Goal: Task Accomplishment & Management: Complete application form

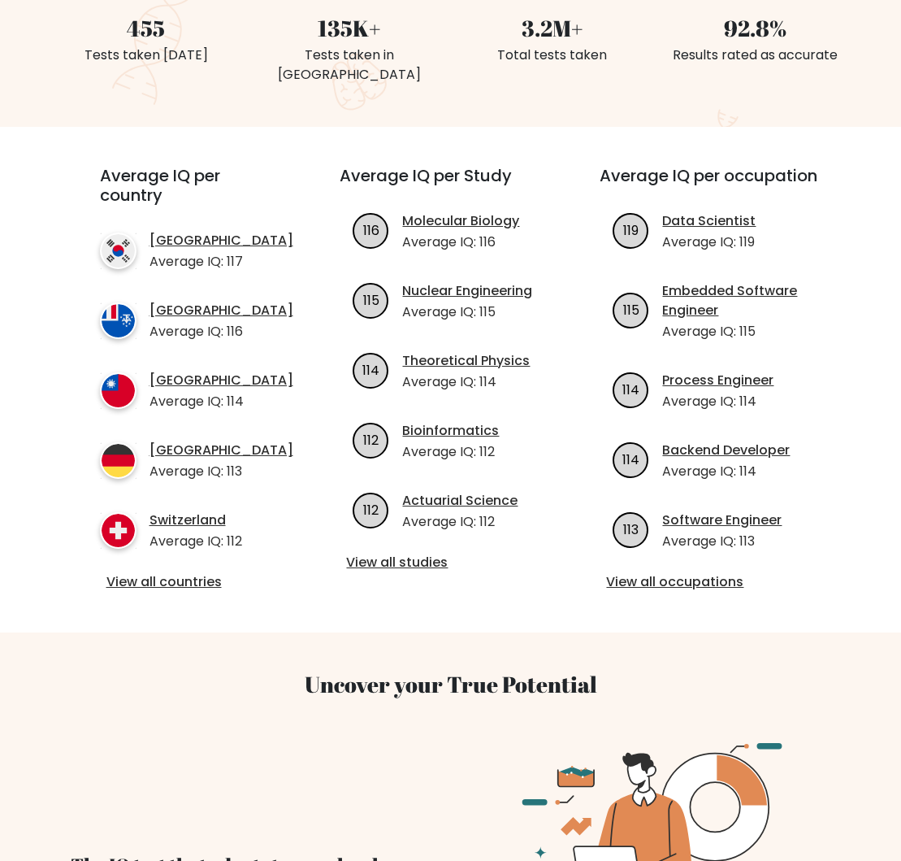
scroll to position [428, 0]
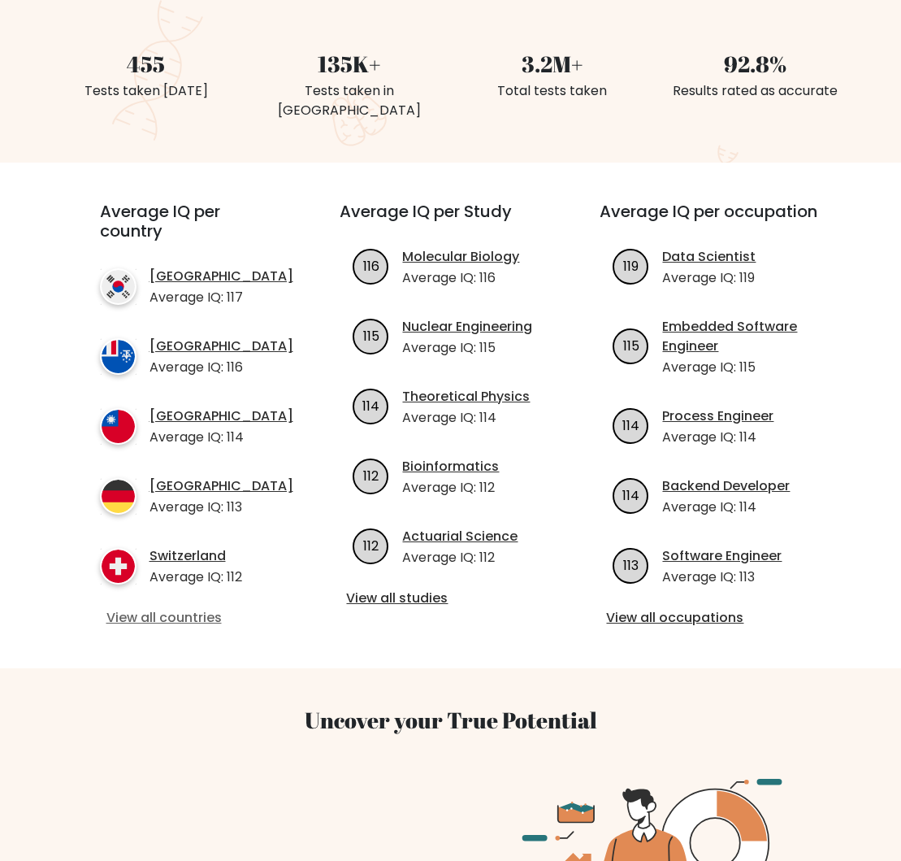
click at [171, 623] on link "View all countries" at bounding box center [190, 618] width 169 height 20
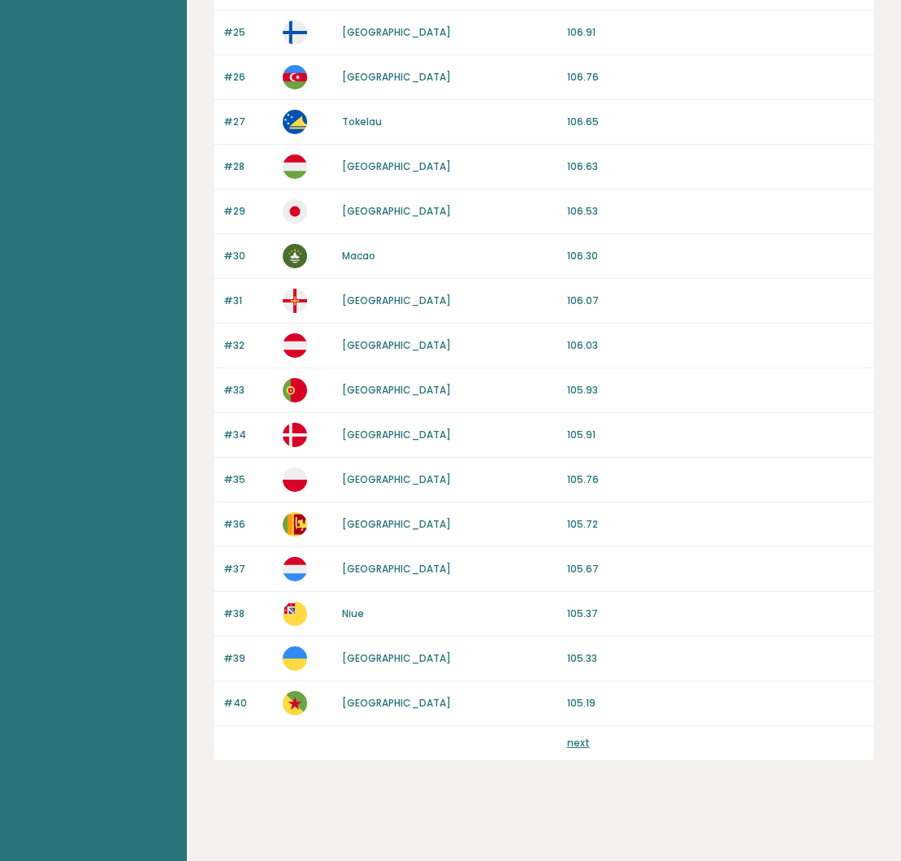
scroll to position [1270, 0]
click at [584, 741] on link "next" at bounding box center [578, 743] width 23 height 14
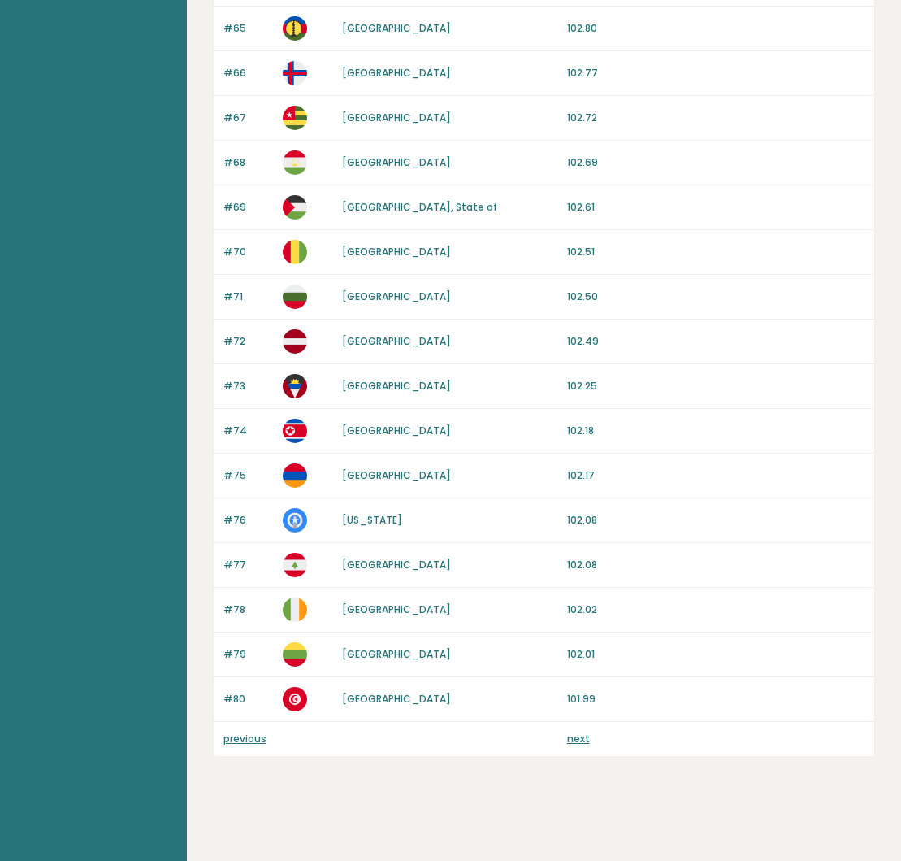
scroll to position [1270, 0]
click at [578, 739] on link "next" at bounding box center [578, 739] width 23 height 14
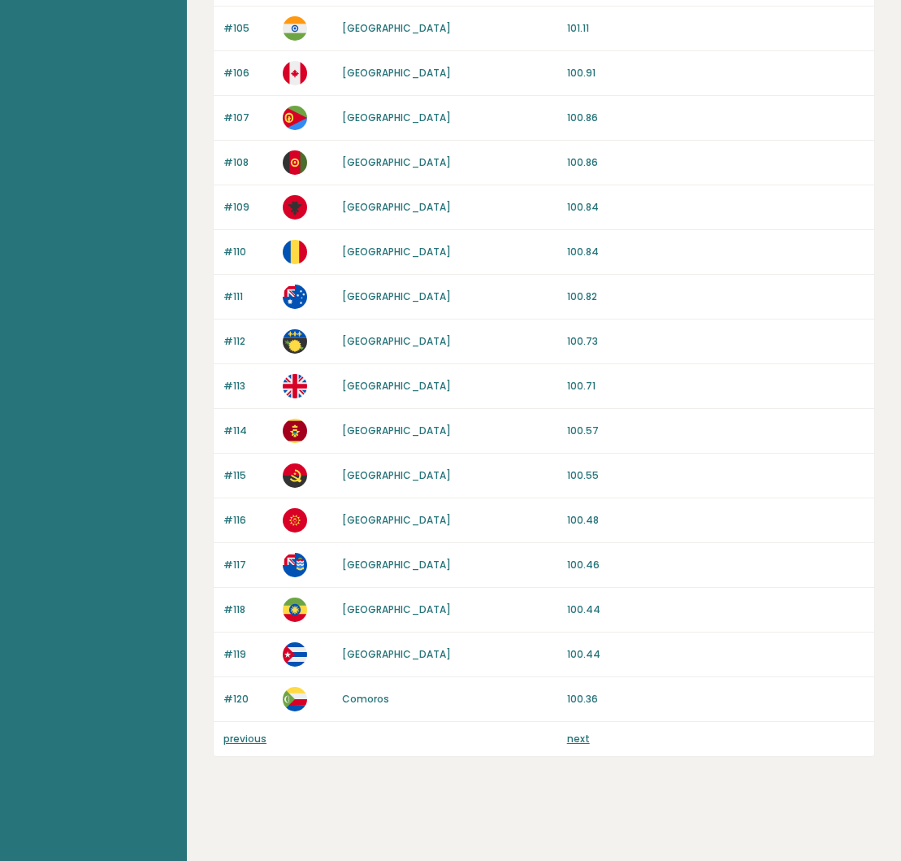
scroll to position [1270, 0]
click at [241, 739] on link "previous" at bounding box center [245, 739] width 43 height 14
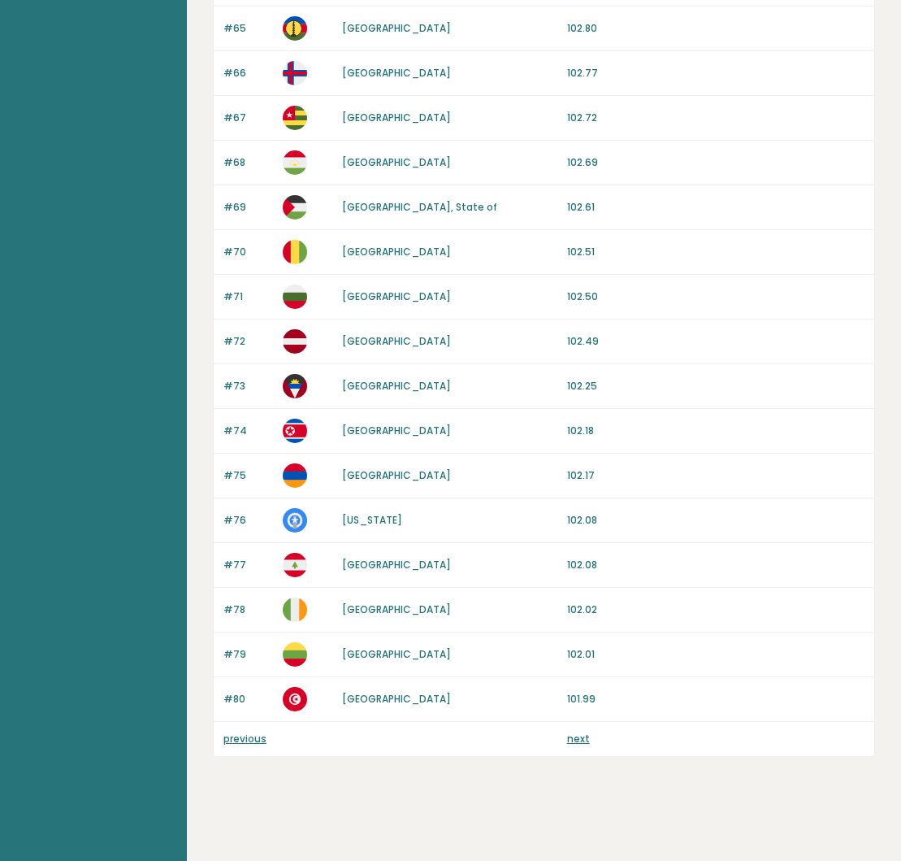
scroll to position [1270, 0]
click at [246, 741] on link "previous" at bounding box center [245, 739] width 43 height 14
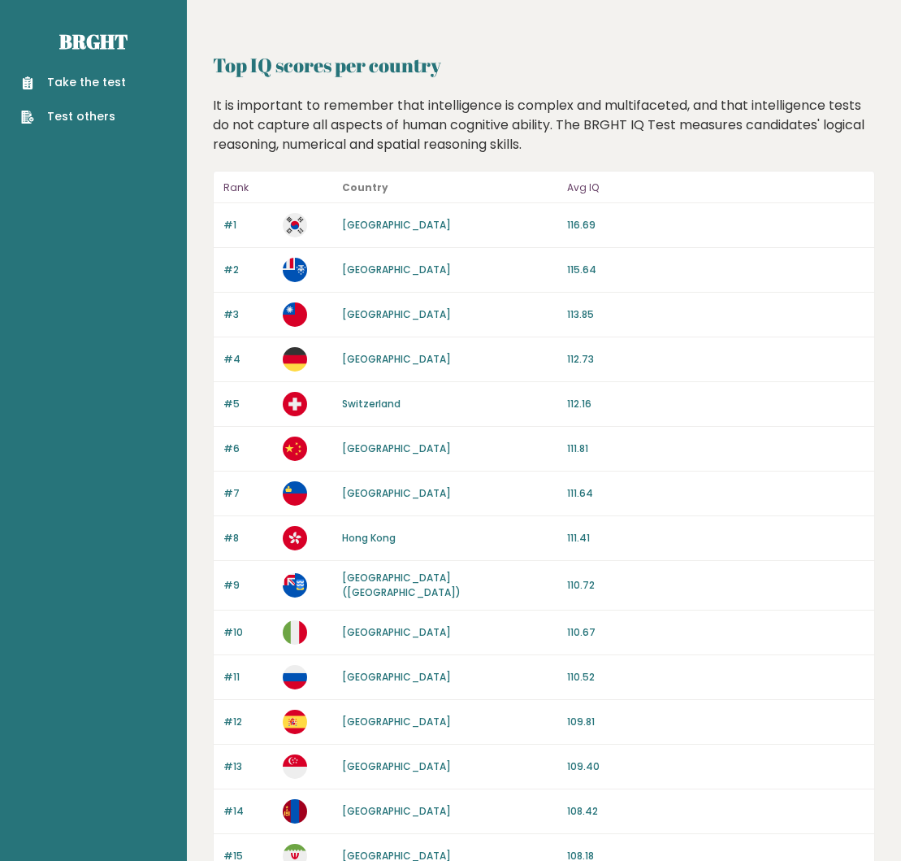
click at [82, 85] on link "Take the test" at bounding box center [73, 82] width 105 height 17
click at [95, 69] on div "Take the test Test others" at bounding box center [93, 89] width 161 height 71
click at [93, 81] on link "Take the test" at bounding box center [73, 82] width 105 height 17
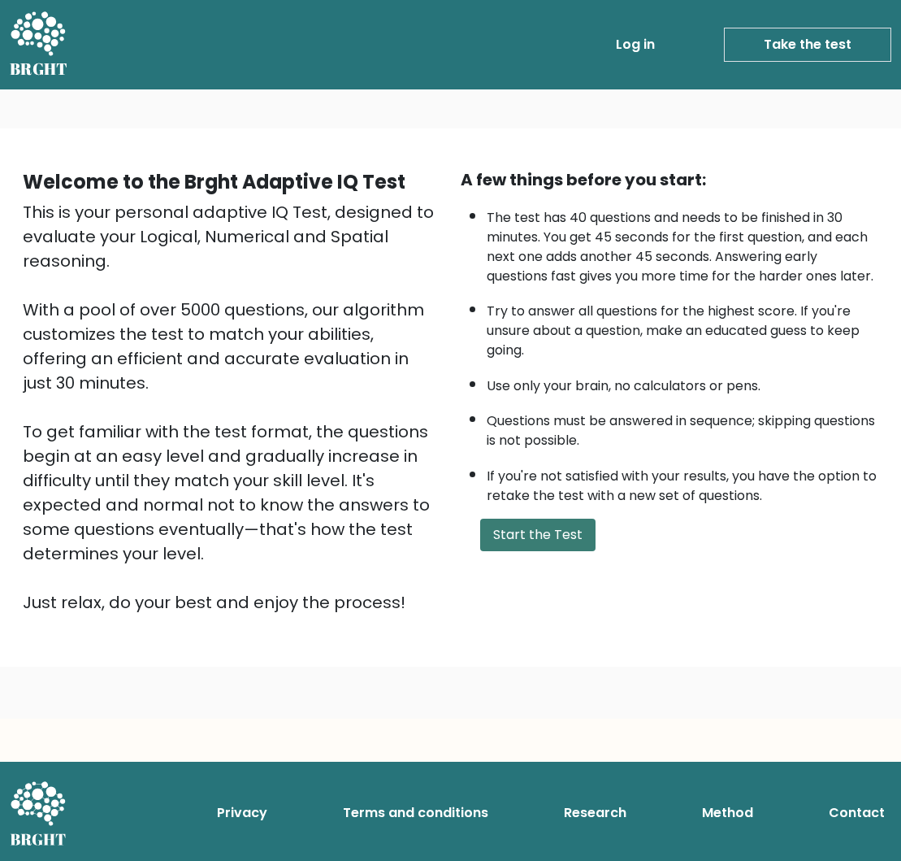
scroll to position [1, 0]
click at [547, 551] on button "Start the Test" at bounding box center [537, 535] width 115 height 33
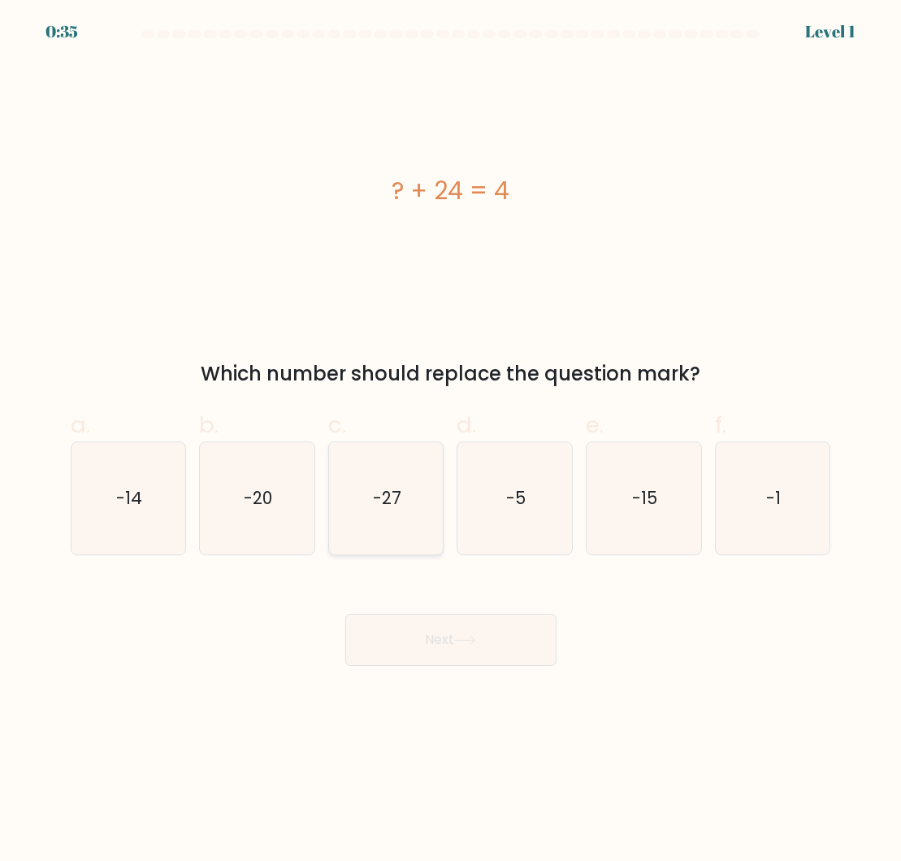
click at [392, 506] on text "-27" at bounding box center [387, 498] width 28 height 24
click at [451, 441] on input "c. -27" at bounding box center [451, 436] width 1 height 11
radio input "true"
click at [472, 646] on button "Next" at bounding box center [450, 640] width 211 height 52
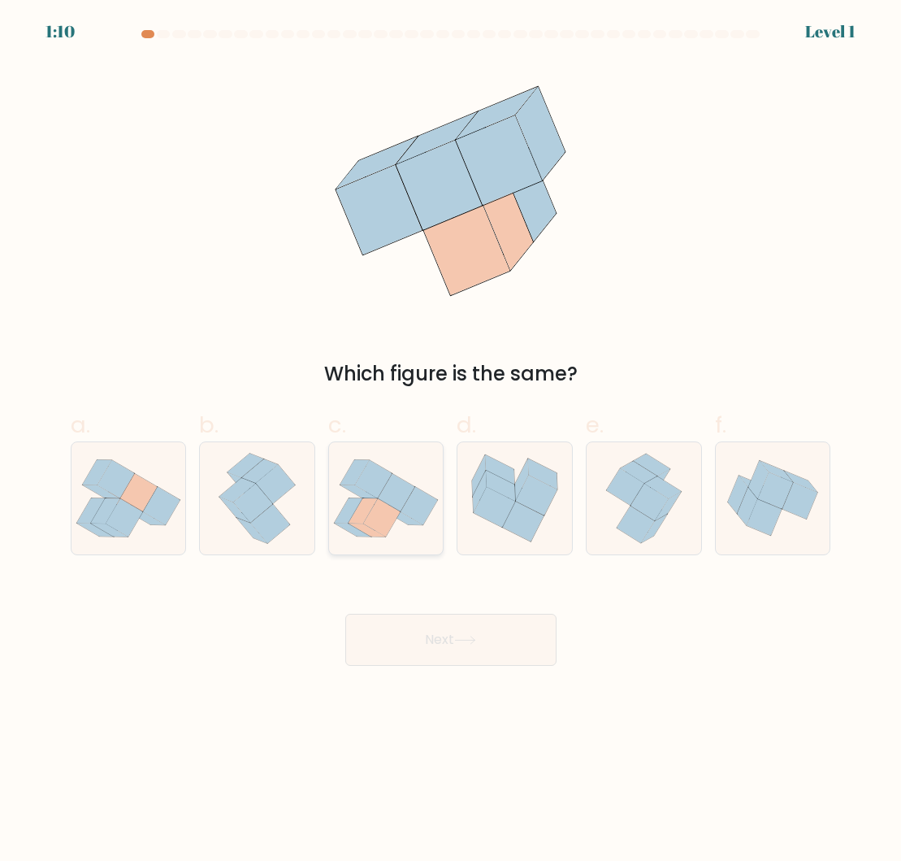
click at [390, 518] on icon at bounding box center [381, 518] width 37 height 38
click at [451, 441] on input "c." at bounding box center [451, 436] width 1 height 11
radio input "true"
click at [454, 632] on button "Next" at bounding box center [450, 640] width 211 height 52
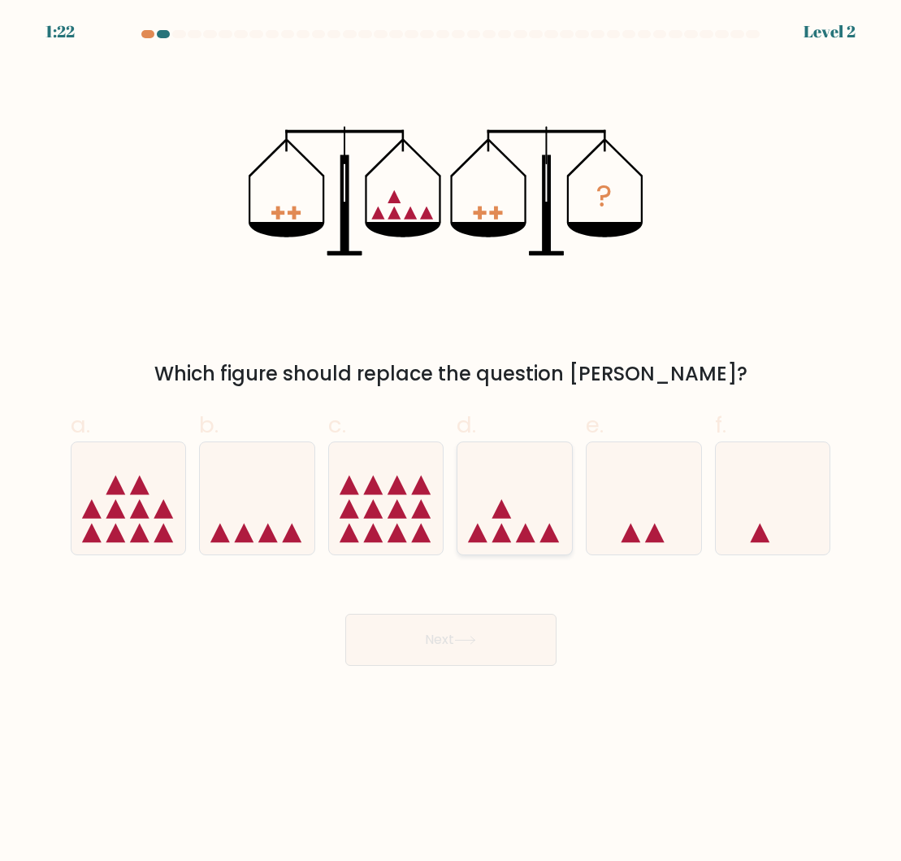
click at [520, 519] on icon at bounding box center [515, 498] width 115 height 95
click at [452, 441] on input "d." at bounding box center [451, 436] width 1 height 11
radio input "true"
click at [520, 645] on button "Next" at bounding box center [450, 640] width 211 height 52
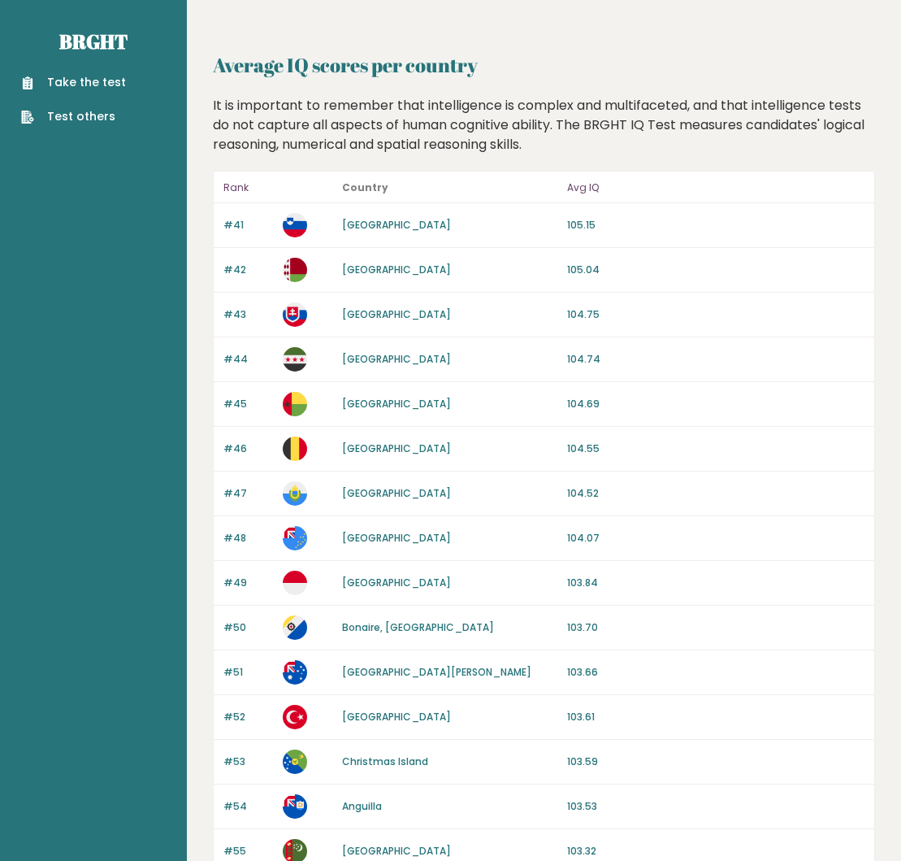
scroll to position [1270, 0]
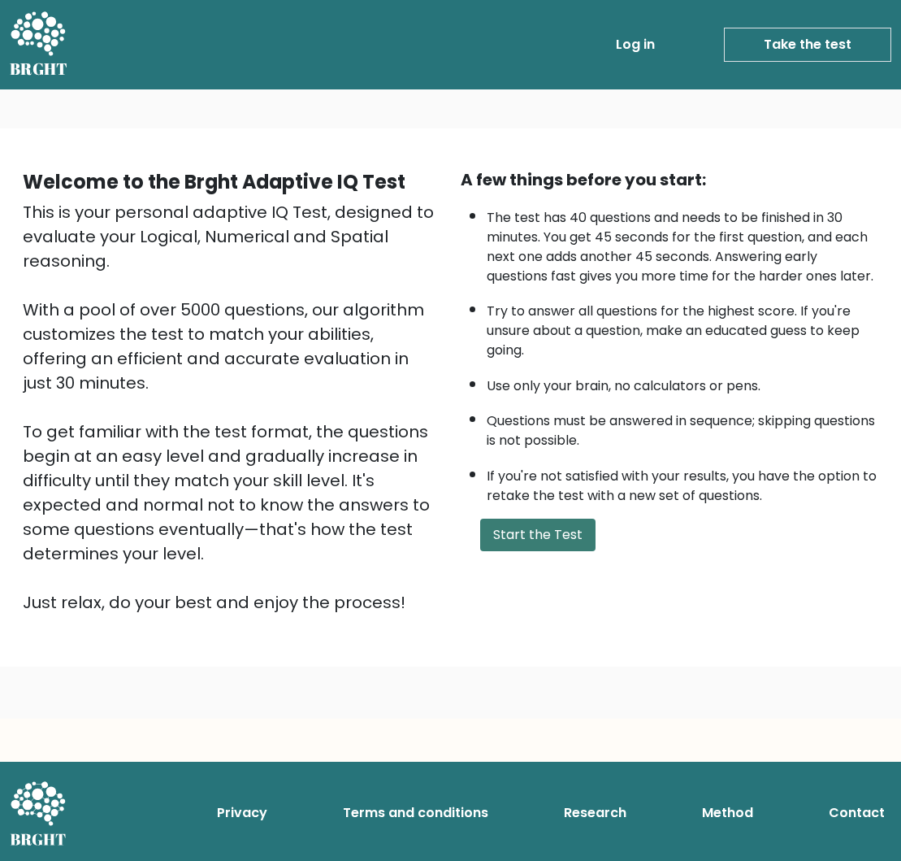
click at [550, 551] on button "Start the Test" at bounding box center [537, 535] width 115 height 33
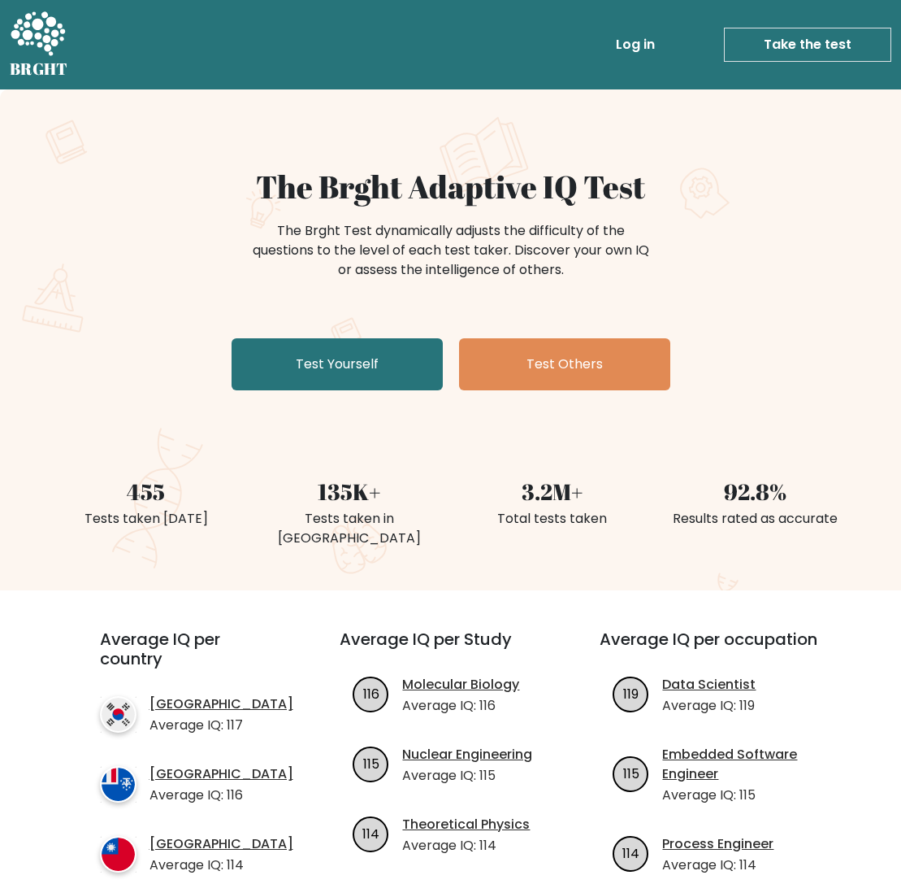
click at [830, 39] on link "Take the test" at bounding box center [807, 45] width 167 height 34
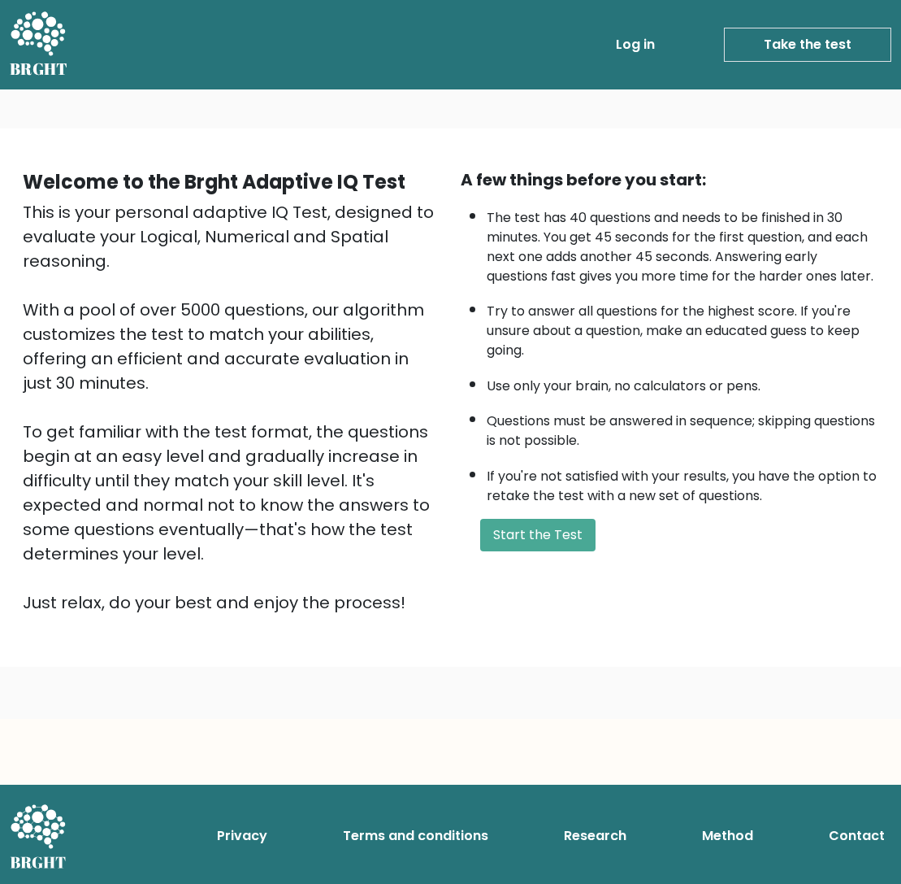
click at [816, 40] on link "Take the test" at bounding box center [807, 45] width 167 height 34
click at [542, 551] on button "Start the Test" at bounding box center [537, 535] width 115 height 33
